Goal: Check status

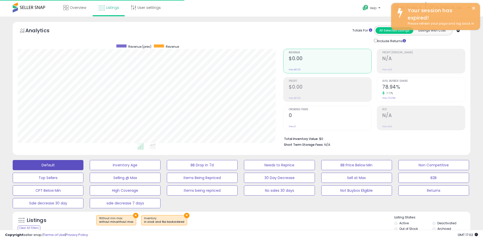
select select "**"
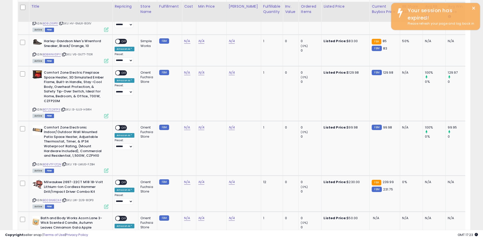
scroll to position [1369, 0]
